Goal: Information Seeking & Learning: Check status

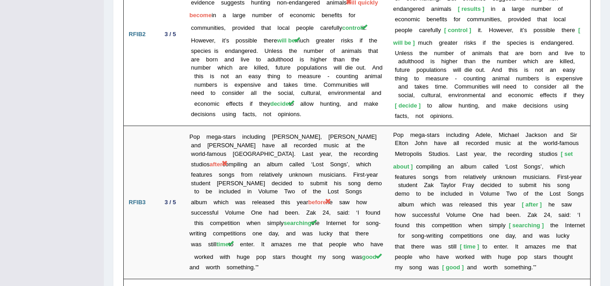
scroll to position [1498, 0]
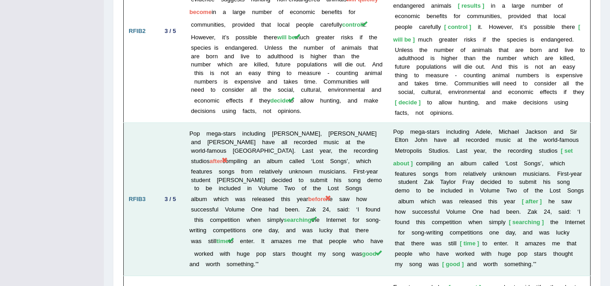
drag, startPoint x: 165, startPoint y: 38, endPoint x: 365, endPoint y: 142, distance: 224.9
click at [222, 158] on span "after" at bounding box center [216, 161] width 13 height 7
click at [309, 196] on span "before" at bounding box center [318, 199] width 18 height 7
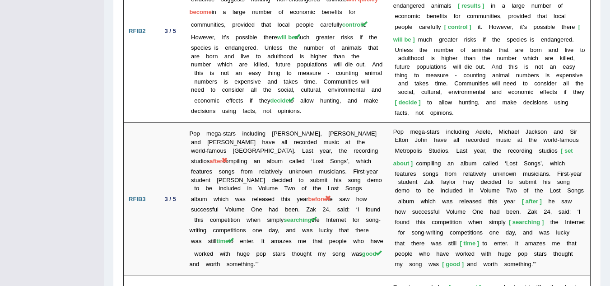
drag, startPoint x: 289, startPoint y: 188, endPoint x: 0, endPoint y: 116, distance: 297.7
drag, startPoint x: 0, startPoint y: 116, endPoint x: 6, endPoint y: 49, distance: 67.2
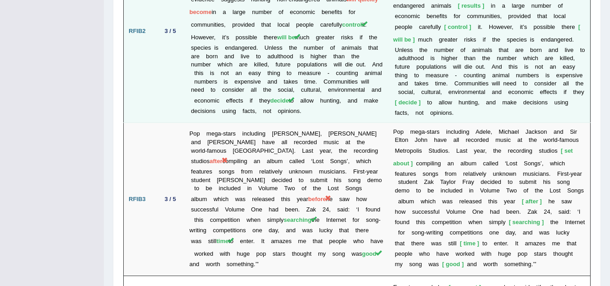
click at [299, 100] on td "Humans have been hunting wildlife for thousands of years. Today wildlife is hun…" at bounding box center [287, 31] width 204 height 183
click at [288, 97] on span "decide" at bounding box center [279, 100] width 19 height 7
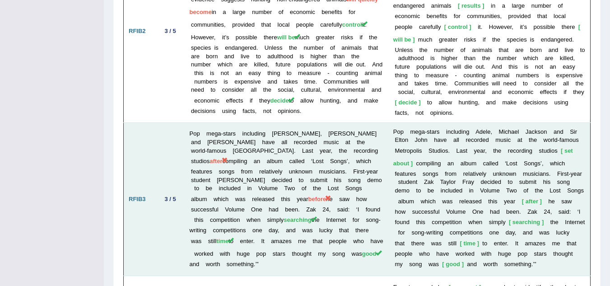
click at [301, 192] on td "Pop mega-stars including Adele, Michael Jackson and Sir Elton John have all rec…" at bounding box center [287, 199] width 204 height 154
click at [309, 196] on span "before" at bounding box center [318, 199] width 18 height 7
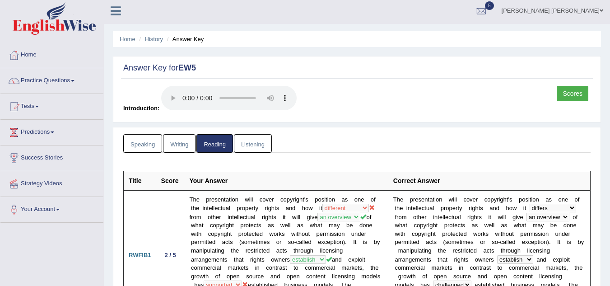
scroll to position [0, 0]
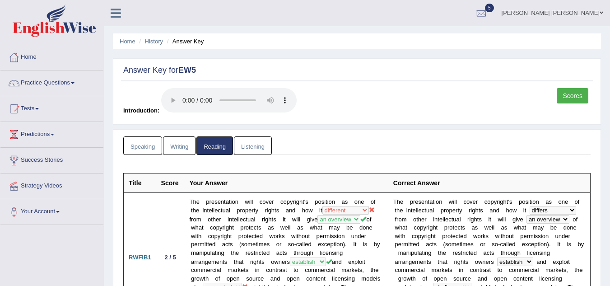
click at [30, 55] on link "Home" at bounding box center [51, 56] width 103 height 23
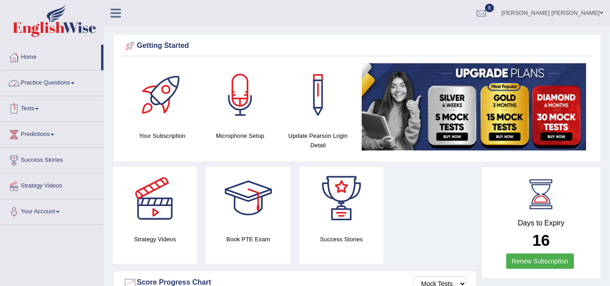
click at [31, 109] on link "Tests" at bounding box center [51, 107] width 103 height 23
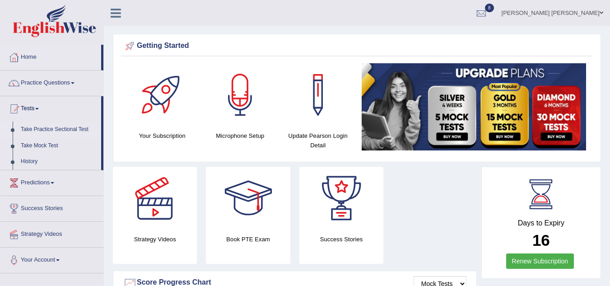
click at [39, 131] on link "Take Practice Sectional Test" at bounding box center [59, 130] width 84 height 16
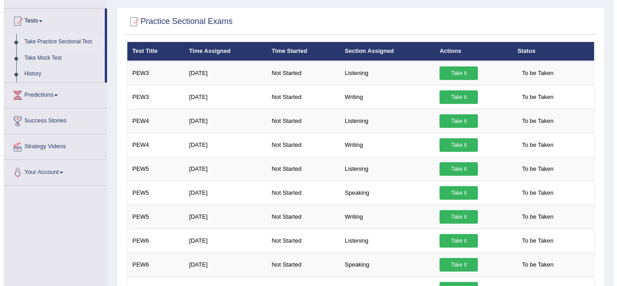
scroll to position [70, 0]
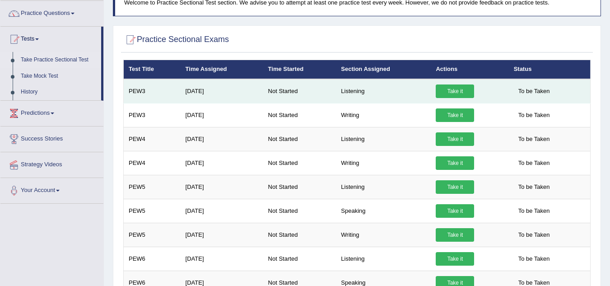
click at [463, 89] on link "Take it" at bounding box center [455, 91] width 38 height 14
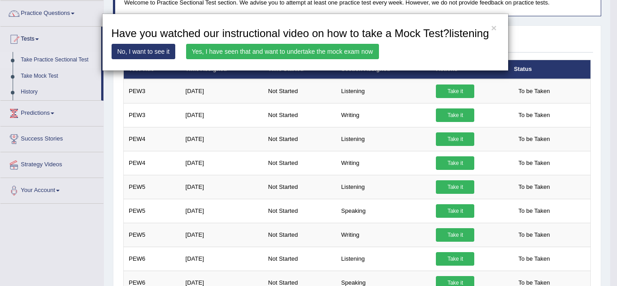
click at [261, 58] on link "Yes, I have seen that and want to undertake the mock exam now" at bounding box center [282, 51] width 193 height 15
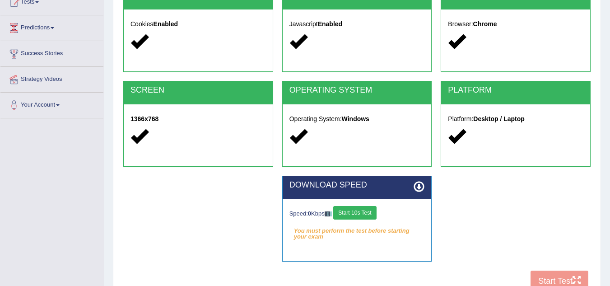
scroll to position [126, 0]
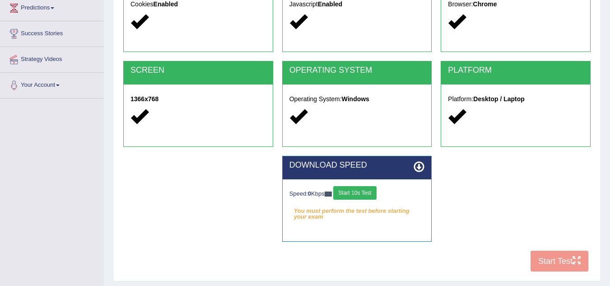
click at [352, 190] on button "Start 10s Test" at bounding box center [354, 193] width 43 height 14
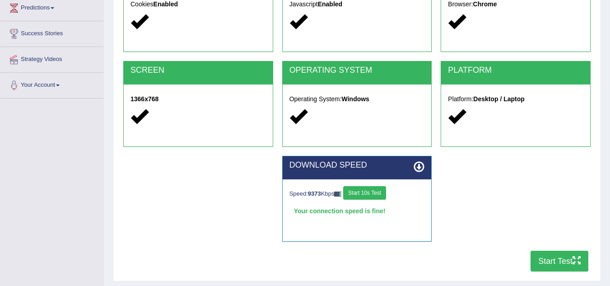
click at [553, 265] on button "Start Test" at bounding box center [560, 261] width 58 height 21
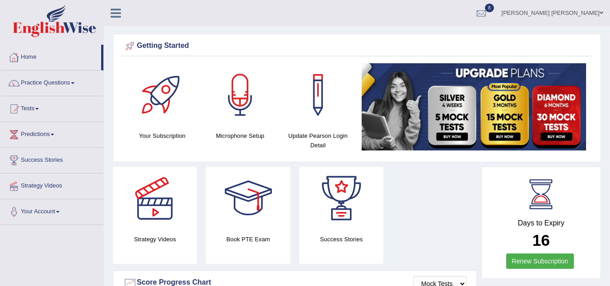
click at [28, 51] on link "Home" at bounding box center [50, 56] width 101 height 23
click at [29, 109] on link "Tests" at bounding box center [51, 107] width 103 height 23
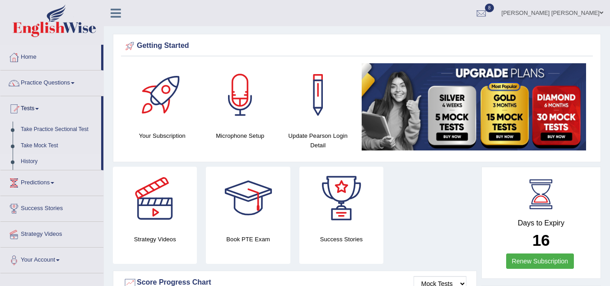
click at [33, 163] on link "History" at bounding box center [59, 162] width 84 height 16
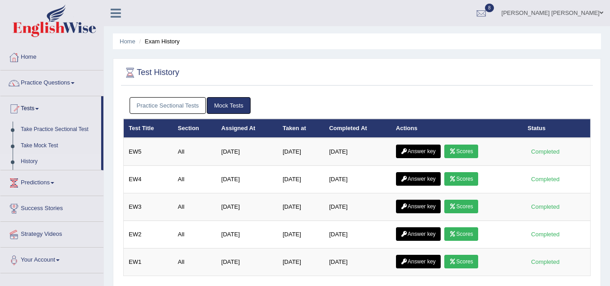
click at [176, 103] on link "Practice Sectional Tests" at bounding box center [168, 105] width 77 height 17
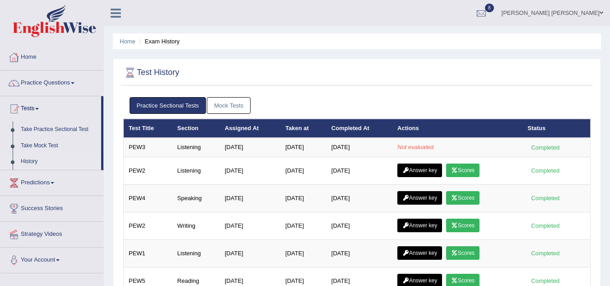
click at [28, 56] on link "Home" at bounding box center [51, 56] width 103 height 23
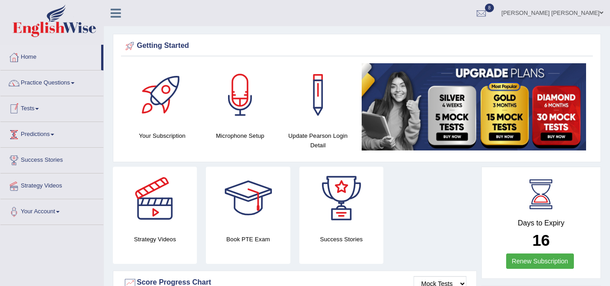
click at [33, 108] on link "Tests" at bounding box center [51, 107] width 103 height 23
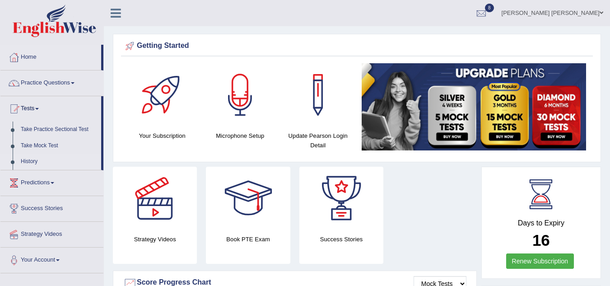
click at [27, 162] on link "History" at bounding box center [59, 162] width 84 height 16
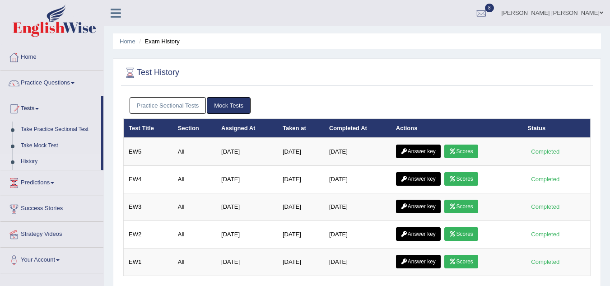
click at [179, 101] on link "Practice Sectional Tests" at bounding box center [168, 105] width 77 height 17
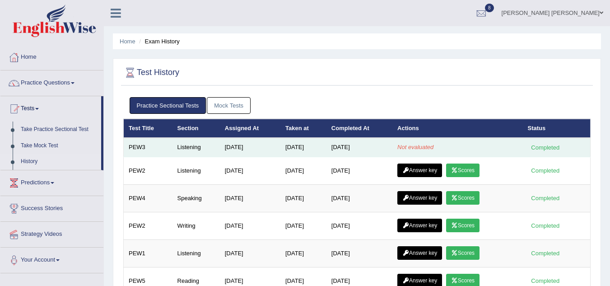
click at [282, 148] on td "[DATE]" at bounding box center [304, 147] width 46 height 19
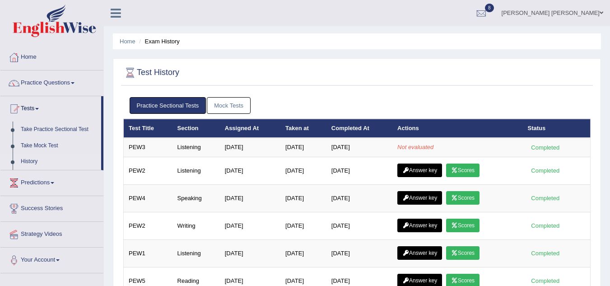
click at [223, 101] on link "Mock Tests" at bounding box center [229, 105] width 44 height 17
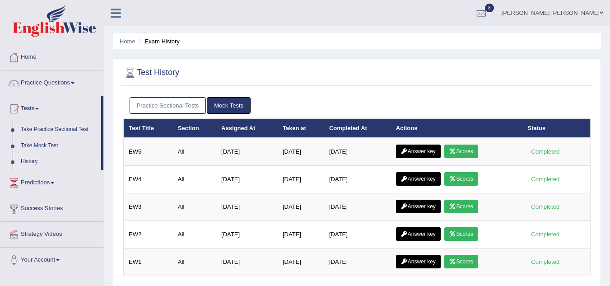
click at [172, 103] on link "Practice Sectional Tests" at bounding box center [168, 105] width 77 height 17
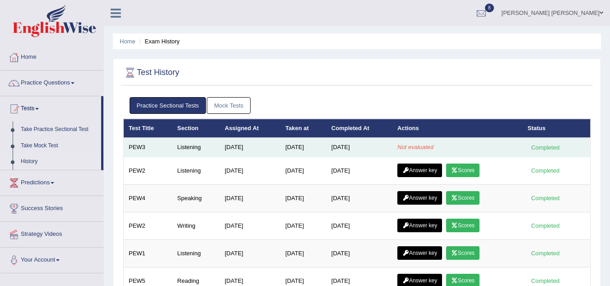
click at [183, 147] on td "Listening" at bounding box center [196, 147] width 47 height 19
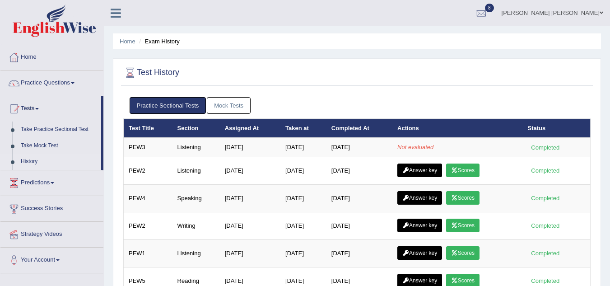
click at [229, 107] on link "Mock Tests" at bounding box center [229, 105] width 44 height 17
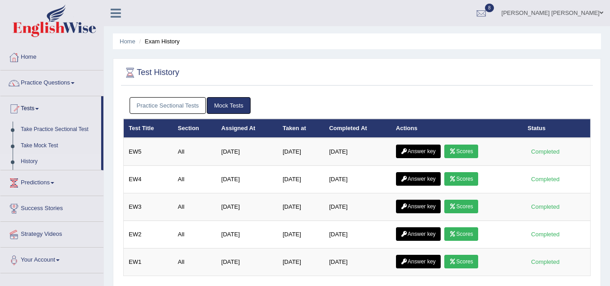
click at [191, 102] on link "Practice Sectional Tests" at bounding box center [168, 105] width 77 height 17
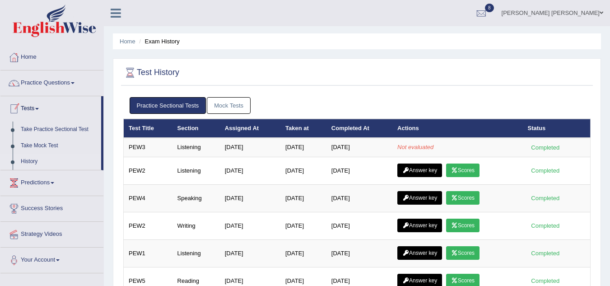
click at [23, 159] on link "History" at bounding box center [59, 162] width 84 height 16
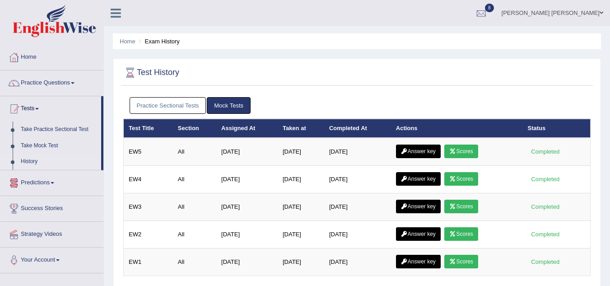
click at [159, 111] on link "Practice Sectional Tests" at bounding box center [168, 105] width 77 height 17
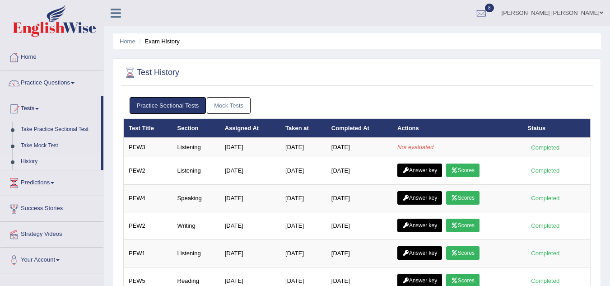
click at [220, 103] on link "Mock Tests" at bounding box center [229, 105] width 44 height 17
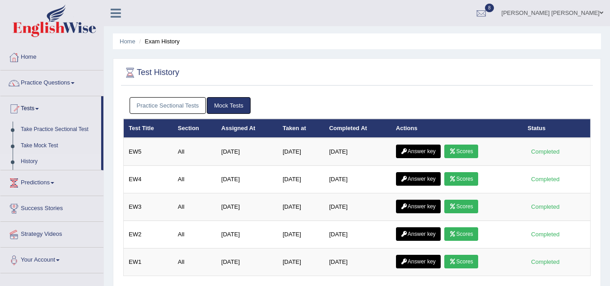
click at [176, 103] on link "Practice Sectional Tests" at bounding box center [168, 105] width 77 height 17
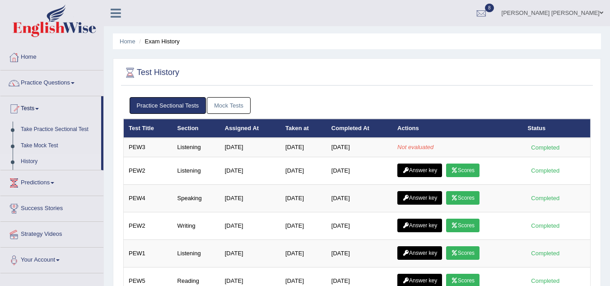
click at [225, 104] on link "Mock Tests" at bounding box center [229, 105] width 44 height 17
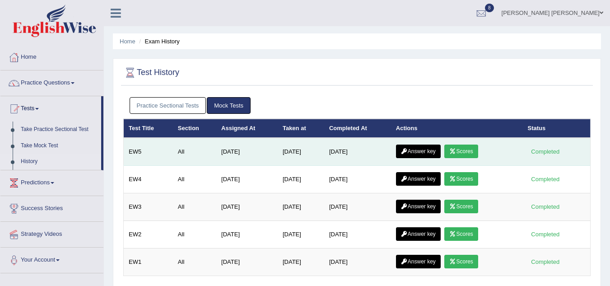
click at [466, 150] on link "Scores" at bounding box center [461, 152] width 33 height 14
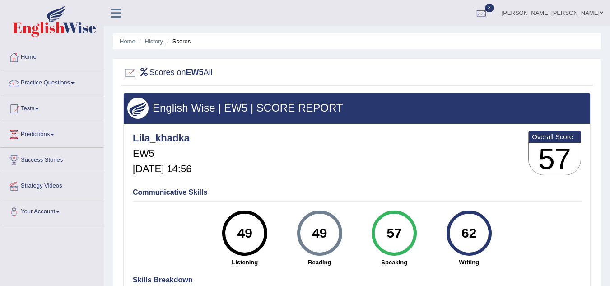
click at [153, 42] on link "History" at bounding box center [154, 41] width 18 height 7
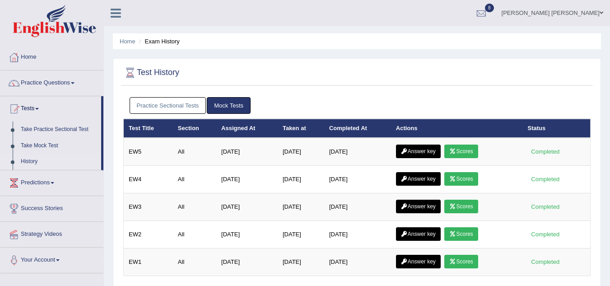
click at [167, 102] on link "Practice Sectional Tests" at bounding box center [168, 105] width 77 height 17
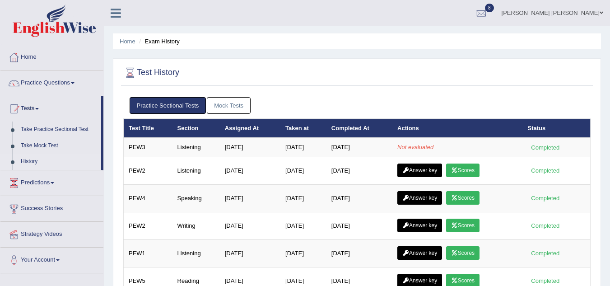
click at [226, 103] on link "Mock Tests" at bounding box center [229, 105] width 44 height 17
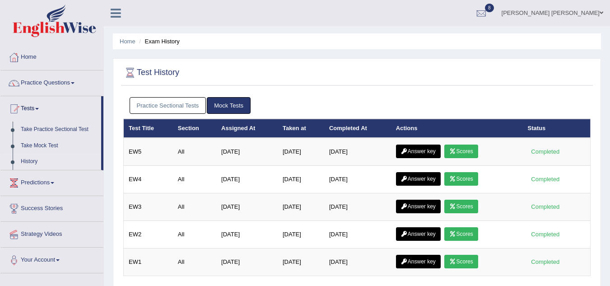
click at [186, 105] on link "Practice Sectional Tests" at bounding box center [168, 105] width 77 height 17
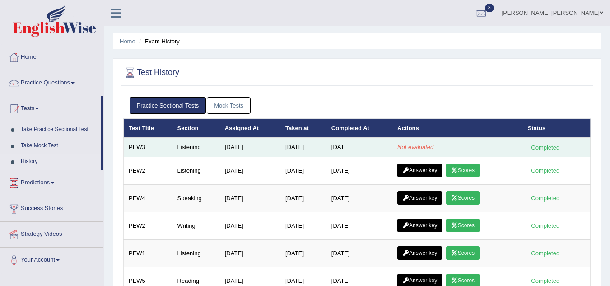
click at [253, 145] on td "[DATE]" at bounding box center [250, 147] width 61 height 19
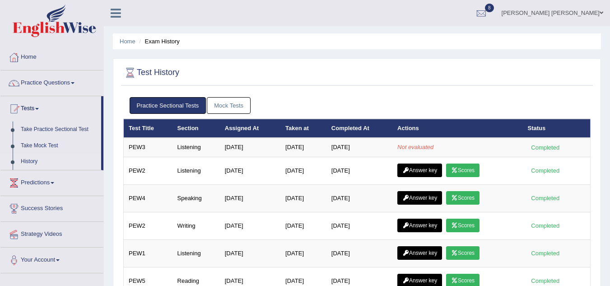
click at [234, 109] on link "Mock Tests" at bounding box center [229, 105] width 44 height 17
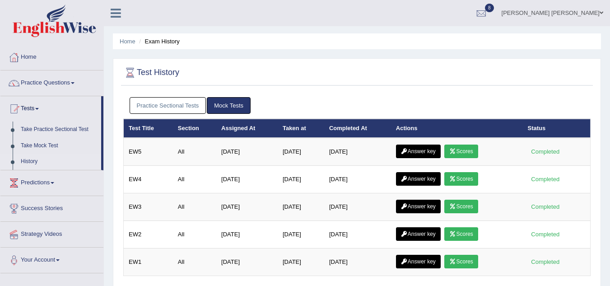
click at [159, 107] on link "Practice Sectional Tests" at bounding box center [168, 105] width 77 height 17
